Goal: Information Seeking & Learning: Learn about a topic

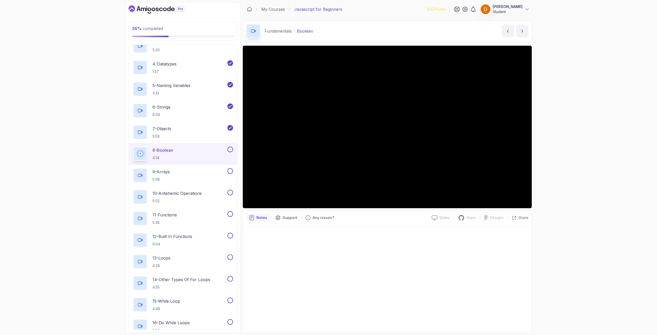
scroll to position [98, 0]
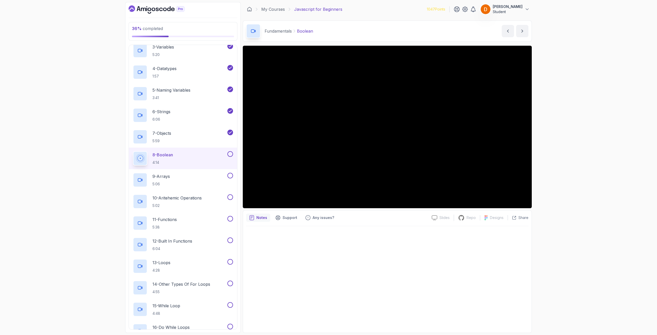
click at [197, 161] on div "8 - Boolean 4:14" at bounding box center [179, 158] width 93 height 14
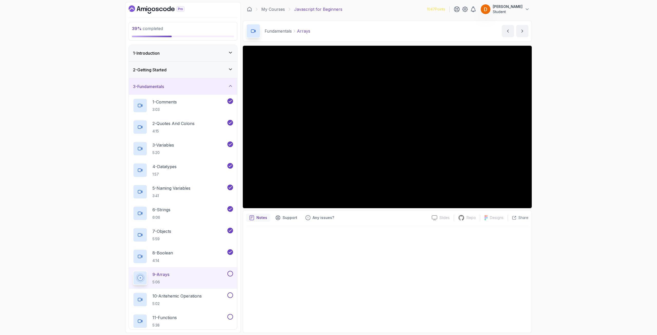
scroll to position [154, 0]
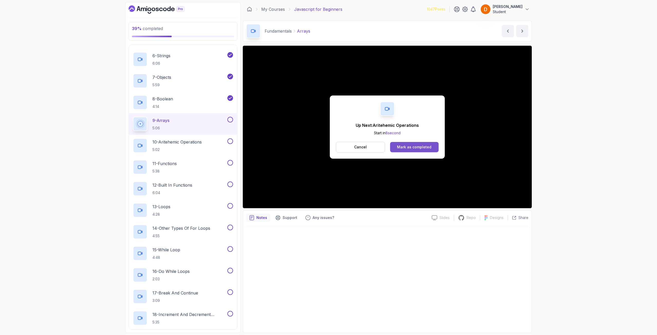
click at [427, 151] on button "Mark as completed" at bounding box center [414, 147] width 48 height 10
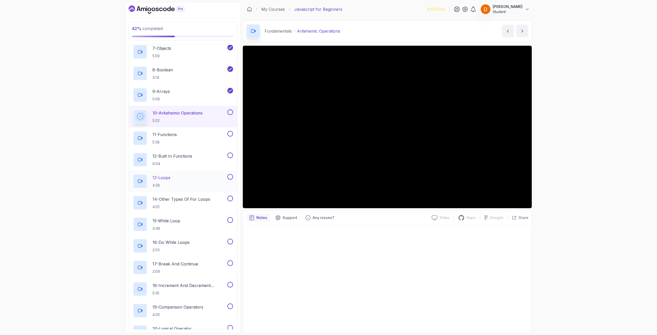
scroll to position [201, 0]
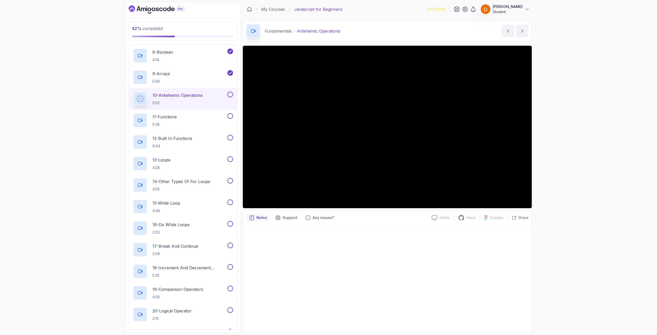
click at [231, 95] on button at bounding box center [230, 95] width 6 height 6
click at [187, 120] on div "11 - Functions 5:38" at bounding box center [179, 120] width 93 height 14
